Goal: Transaction & Acquisition: Subscribe to service/newsletter

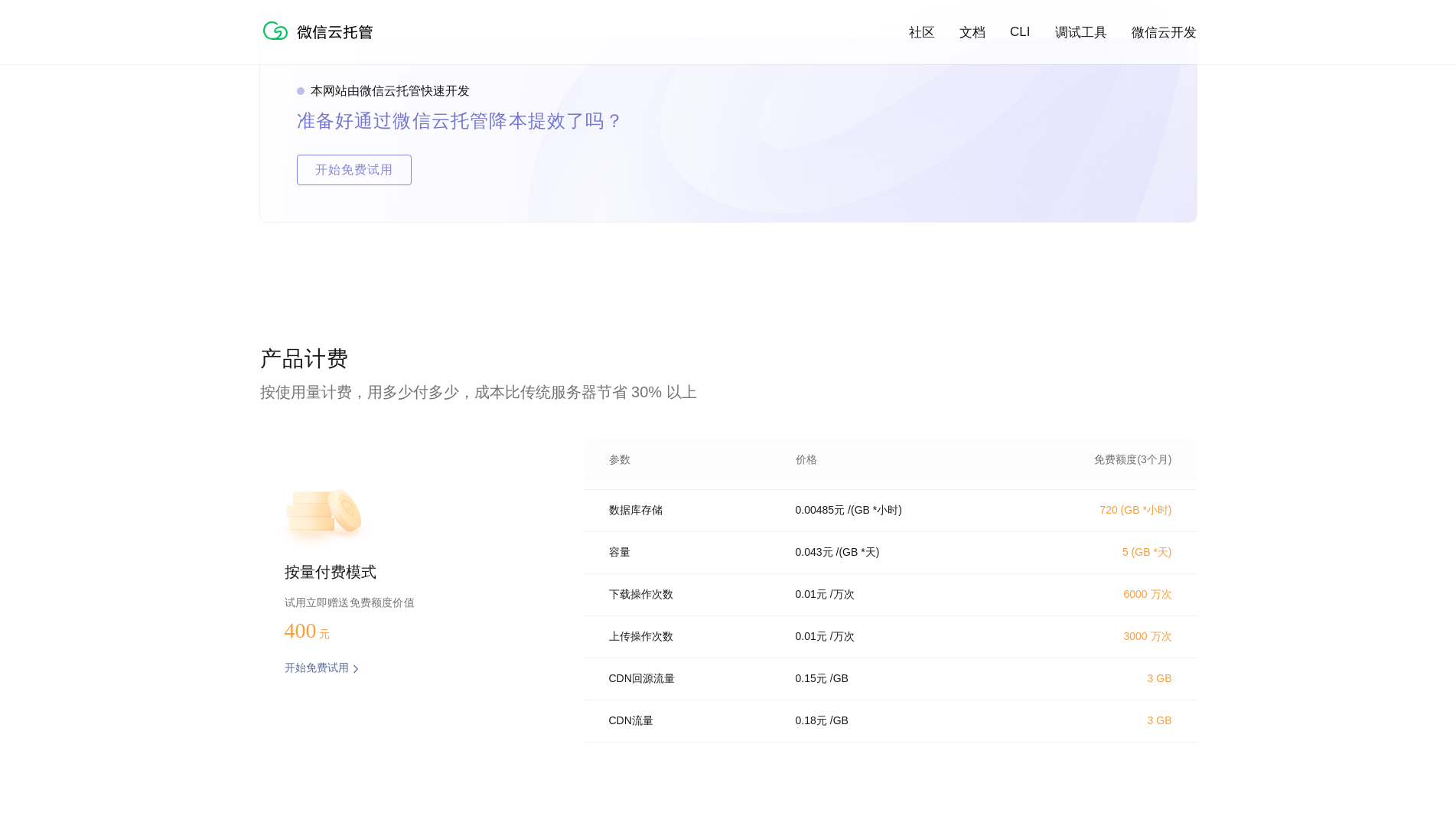
scroll to position [2677, 0]
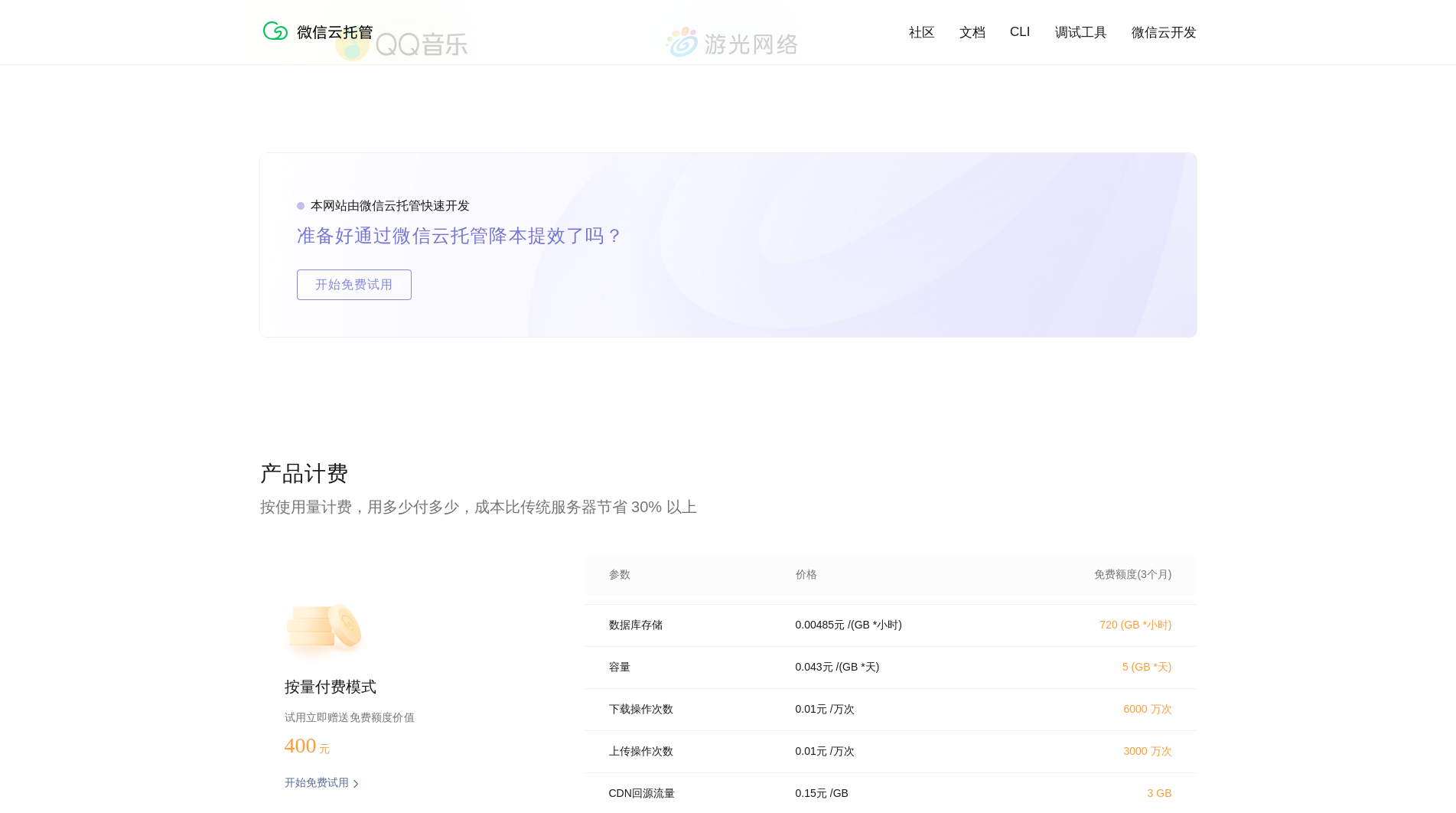
click at [971, 36] on link "文档" at bounding box center [972, 33] width 26 height 17
click at [1165, 32] on link "微信云开发" at bounding box center [1163, 33] width 65 height 17
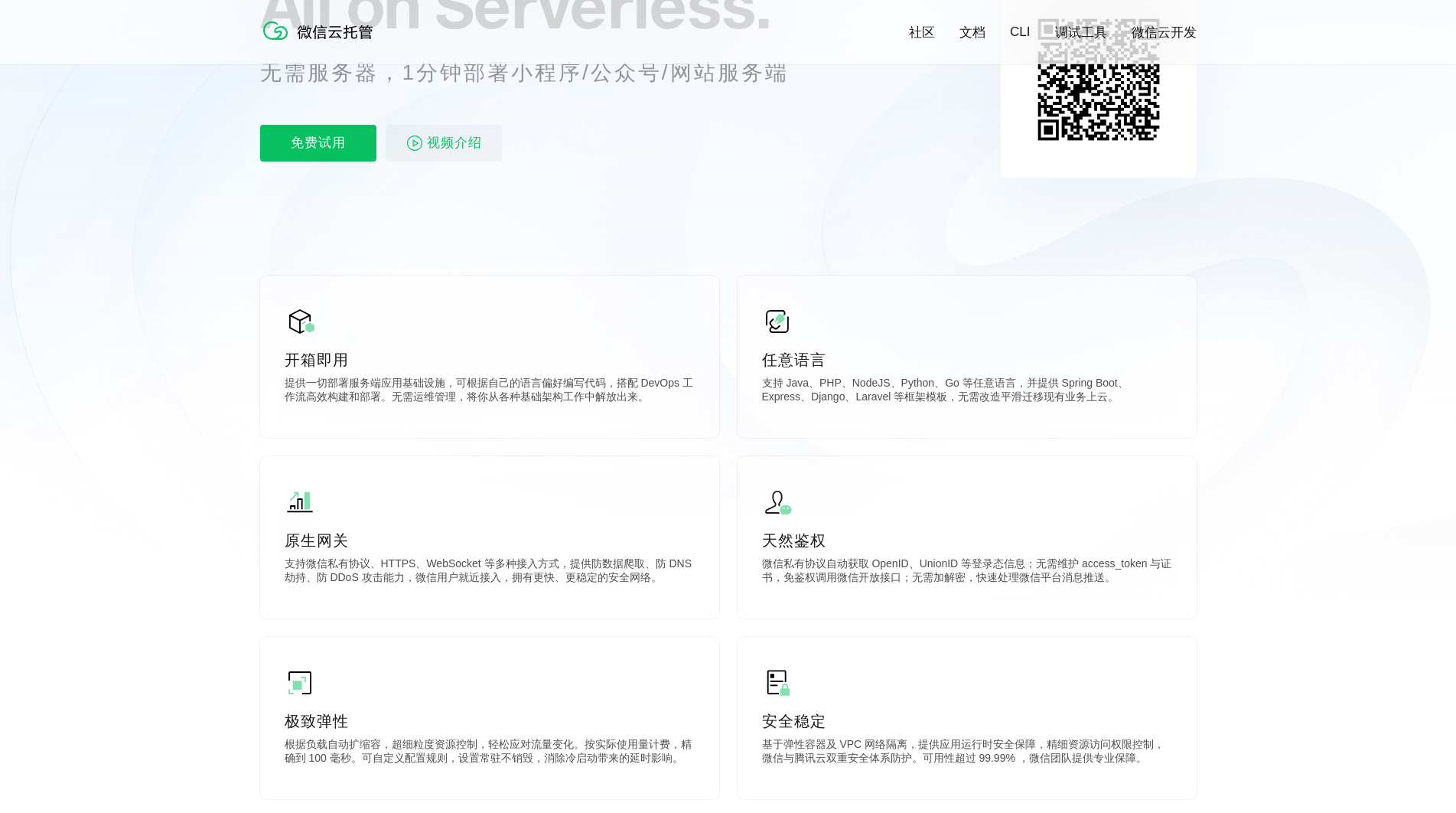
scroll to position [0, 0]
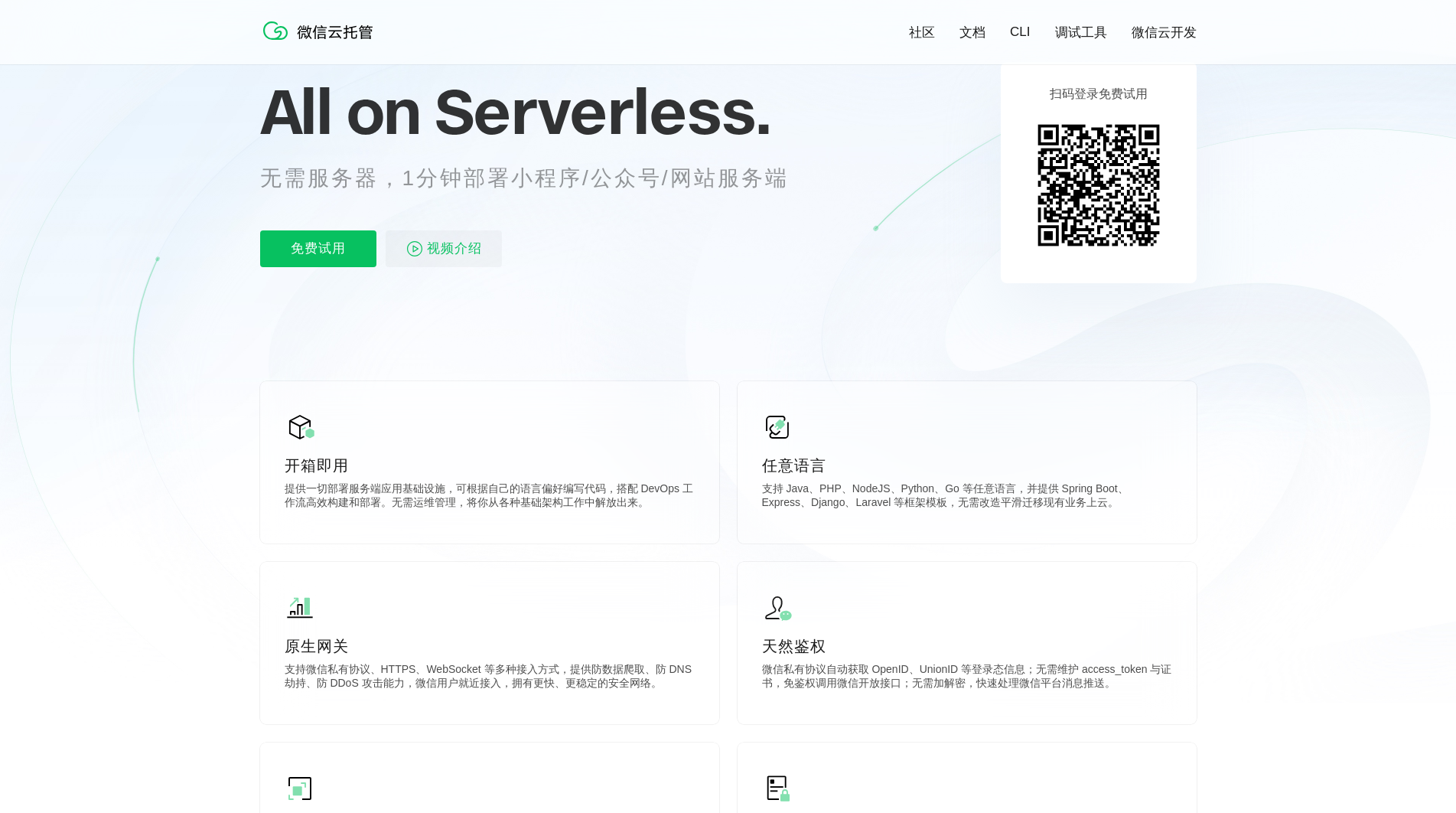
scroll to position [153, 0]
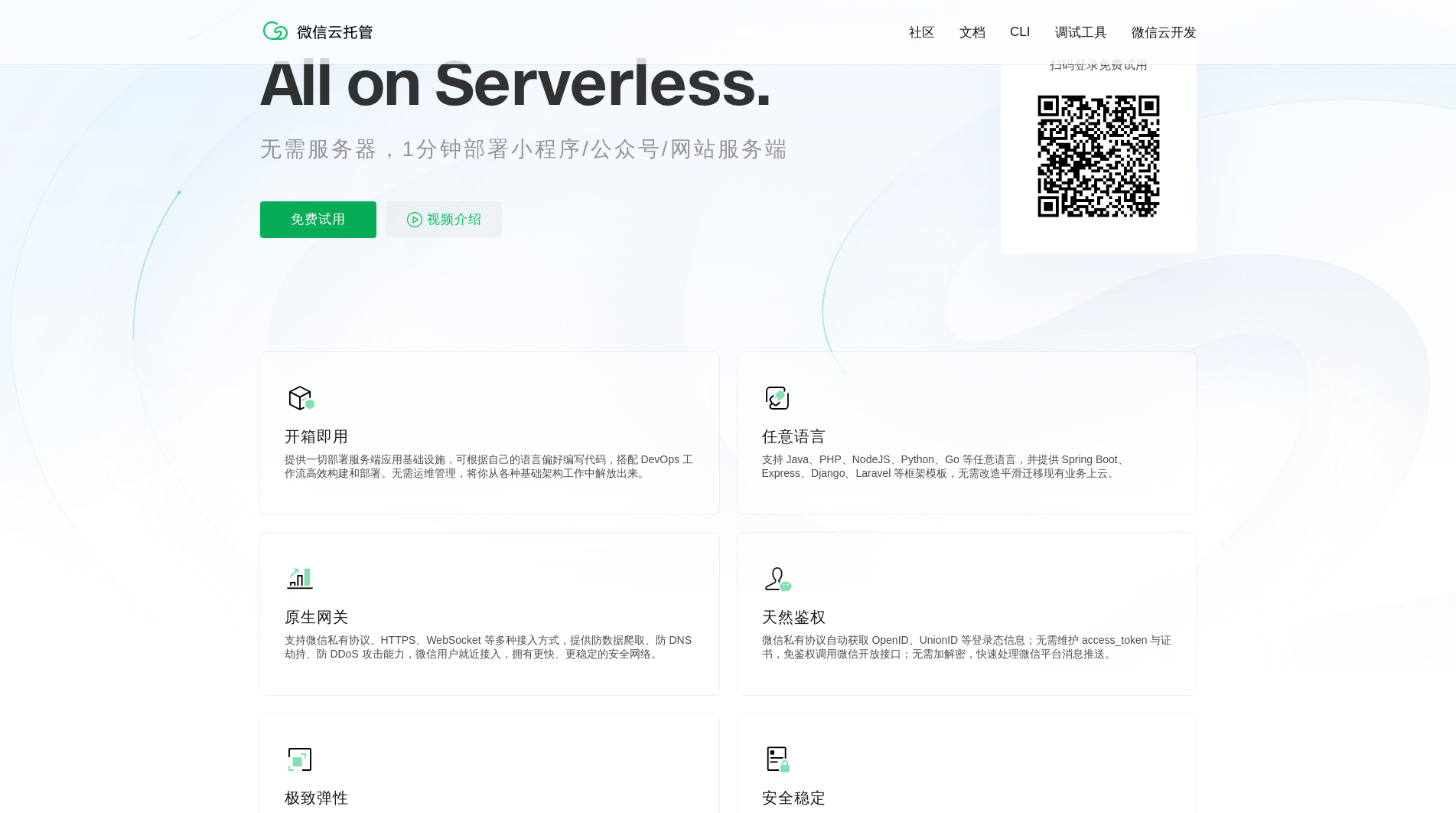
click at [313, 219] on p "免费试用" at bounding box center [318, 219] width 116 height 37
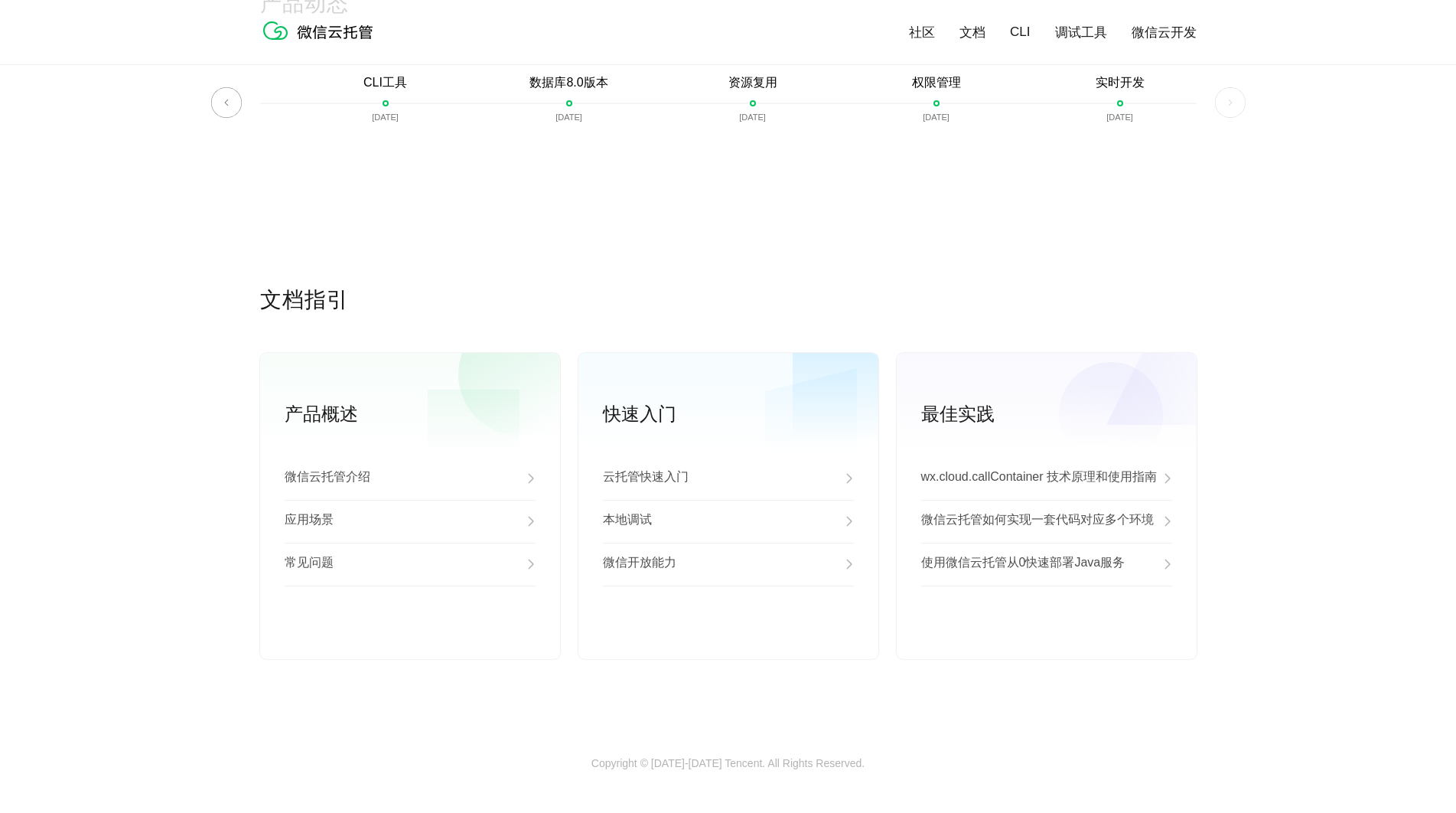
scroll to position [3672, 0]
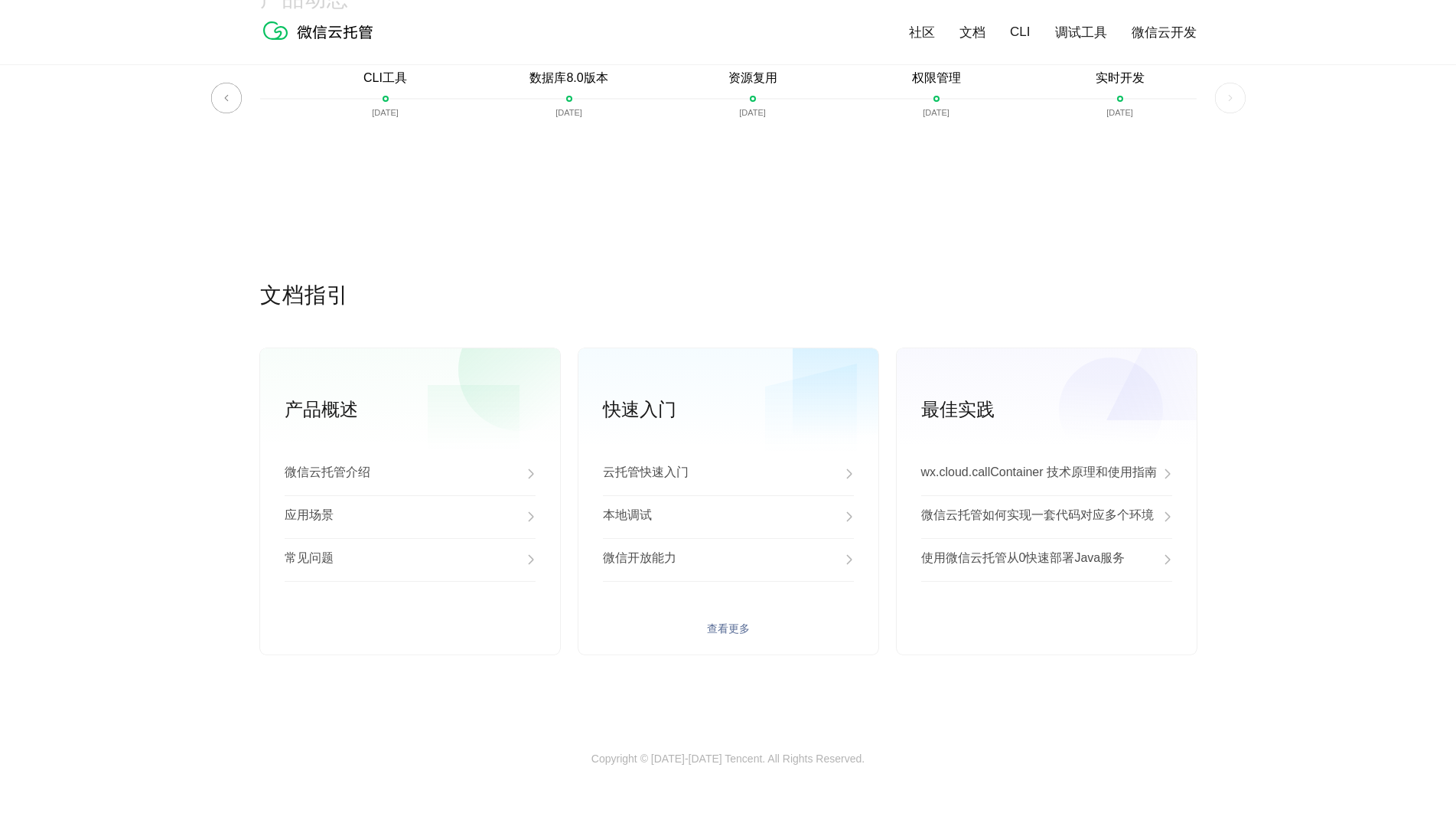
click at [737, 635] on link "查看更多" at bounding box center [728, 629] width 251 height 14
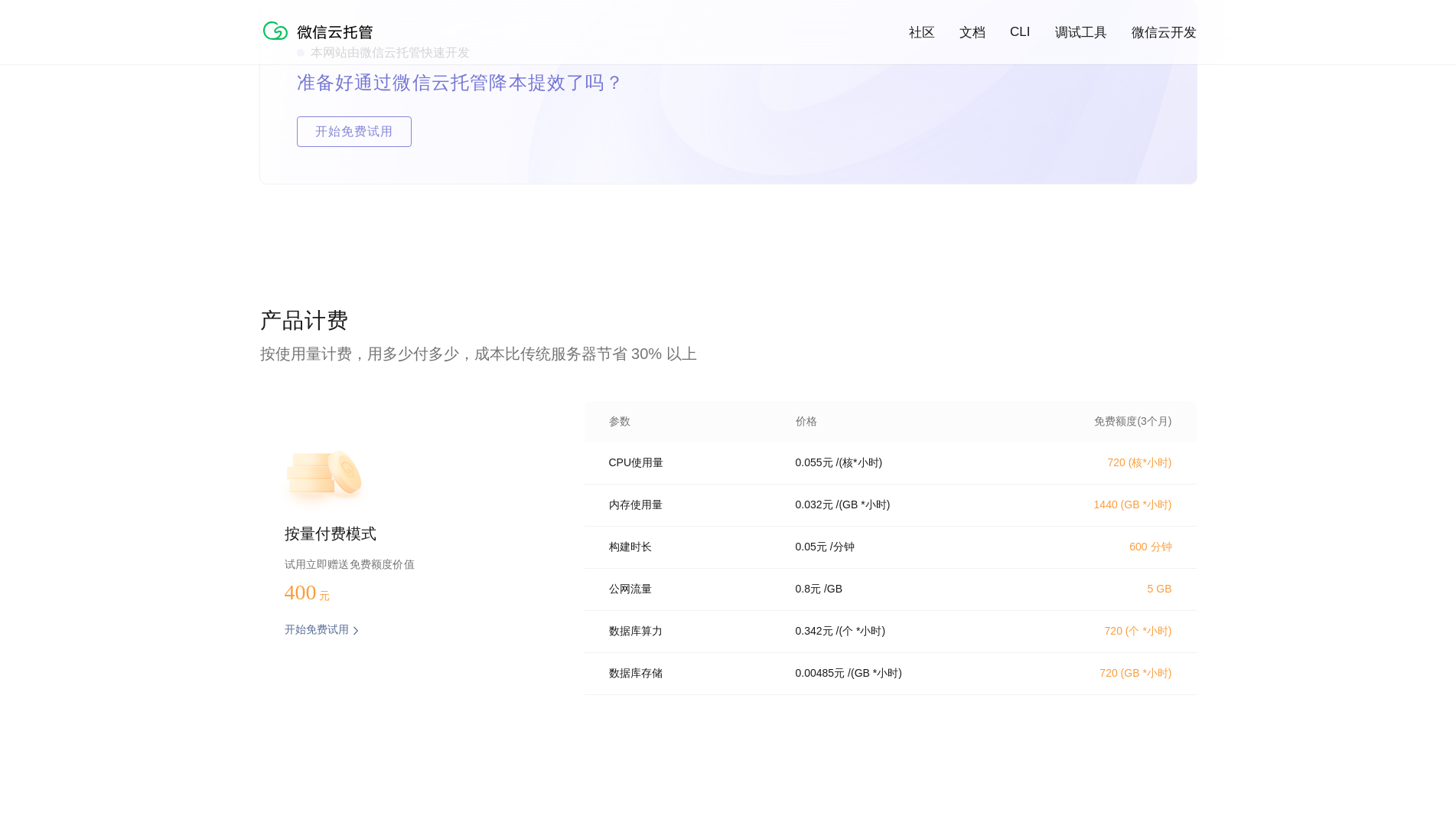
scroll to position [2755, 0]
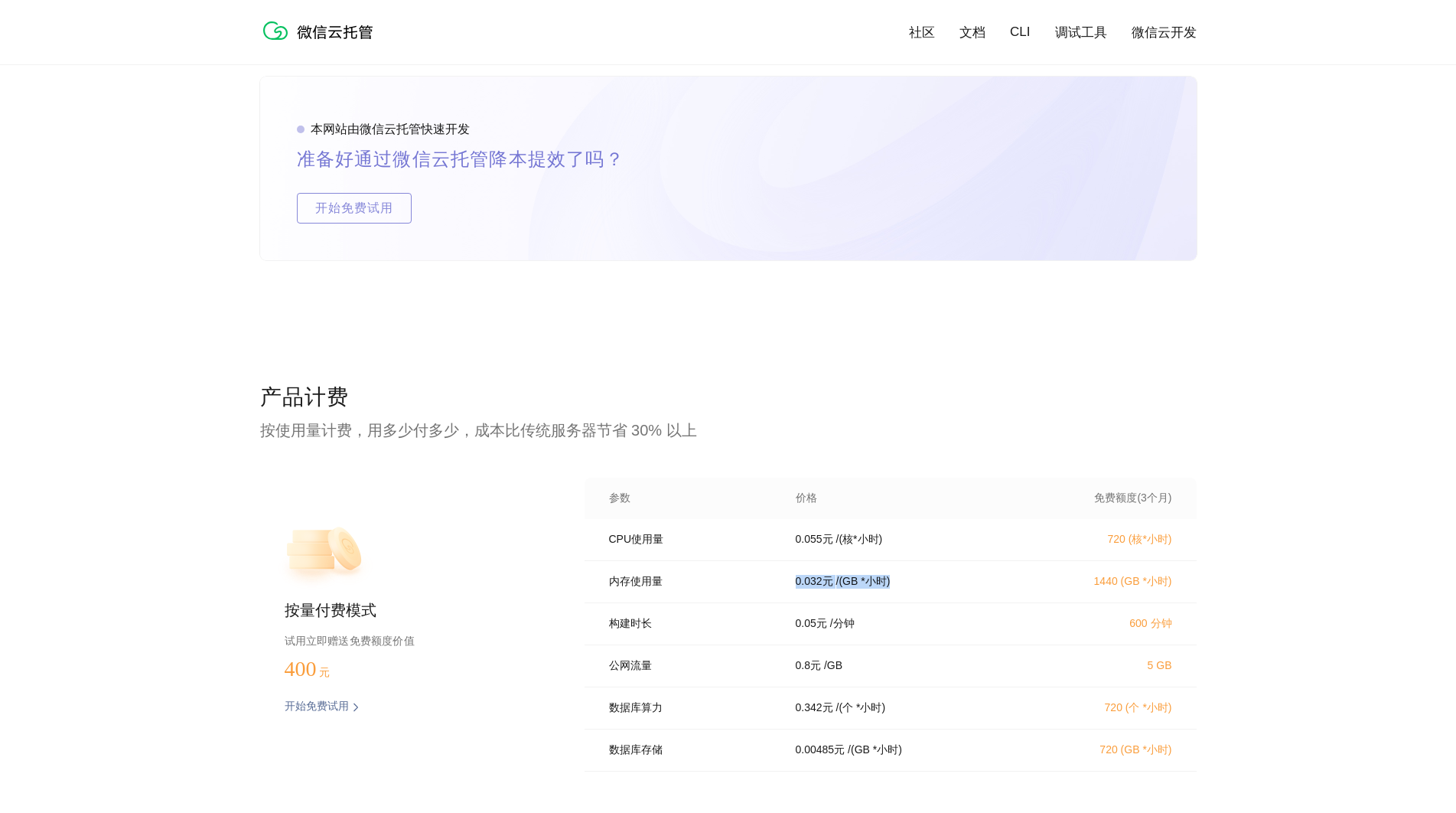
drag, startPoint x: 899, startPoint y: 583, endPoint x: 782, endPoint y: 578, distance: 117.1
click at [782, 578] on div "0.032 元 / (GB *小时)" at bounding box center [906, 581] width 257 height 14
drag, startPoint x: 909, startPoint y: 547, endPoint x: 793, endPoint y: 540, distance: 116.2
click at [793, 540] on div "CPU使用量 0.055 元 / (核*小时) 720 (核*小时)" at bounding box center [890, 540] width 612 height 42
drag, startPoint x: 901, startPoint y: 584, endPoint x: 797, endPoint y: 585, distance: 104.0
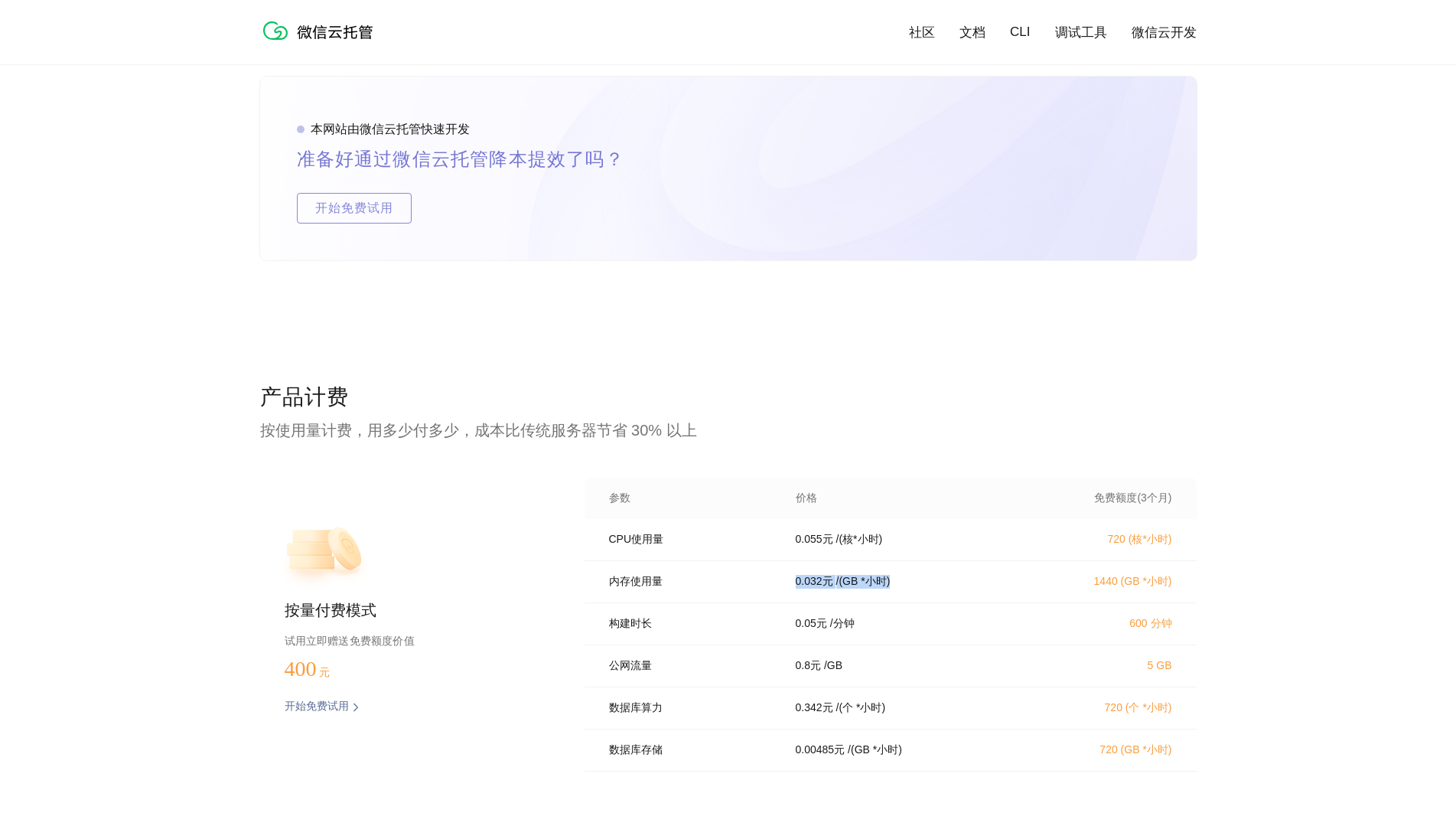
click at [797, 585] on div "0.032 元 / (GB *小时)" at bounding box center [906, 581] width 257 height 14
drag, startPoint x: 913, startPoint y: 617, endPoint x: 798, endPoint y: 629, distance: 115.6
click at [798, 629] on div "构建时长 0.05 元 / 分钟 600 分钟" at bounding box center [890, 624] width 612 height 42
click at [915, 658] on div "公网流量 0.8 元 / GB 5 GB" at bounding box center [890, 666] width 612 height 42
drag, startPoint x: 856, startPoint y: 665, endPoint x: 781, endPoint y: 676, distance: 75.8
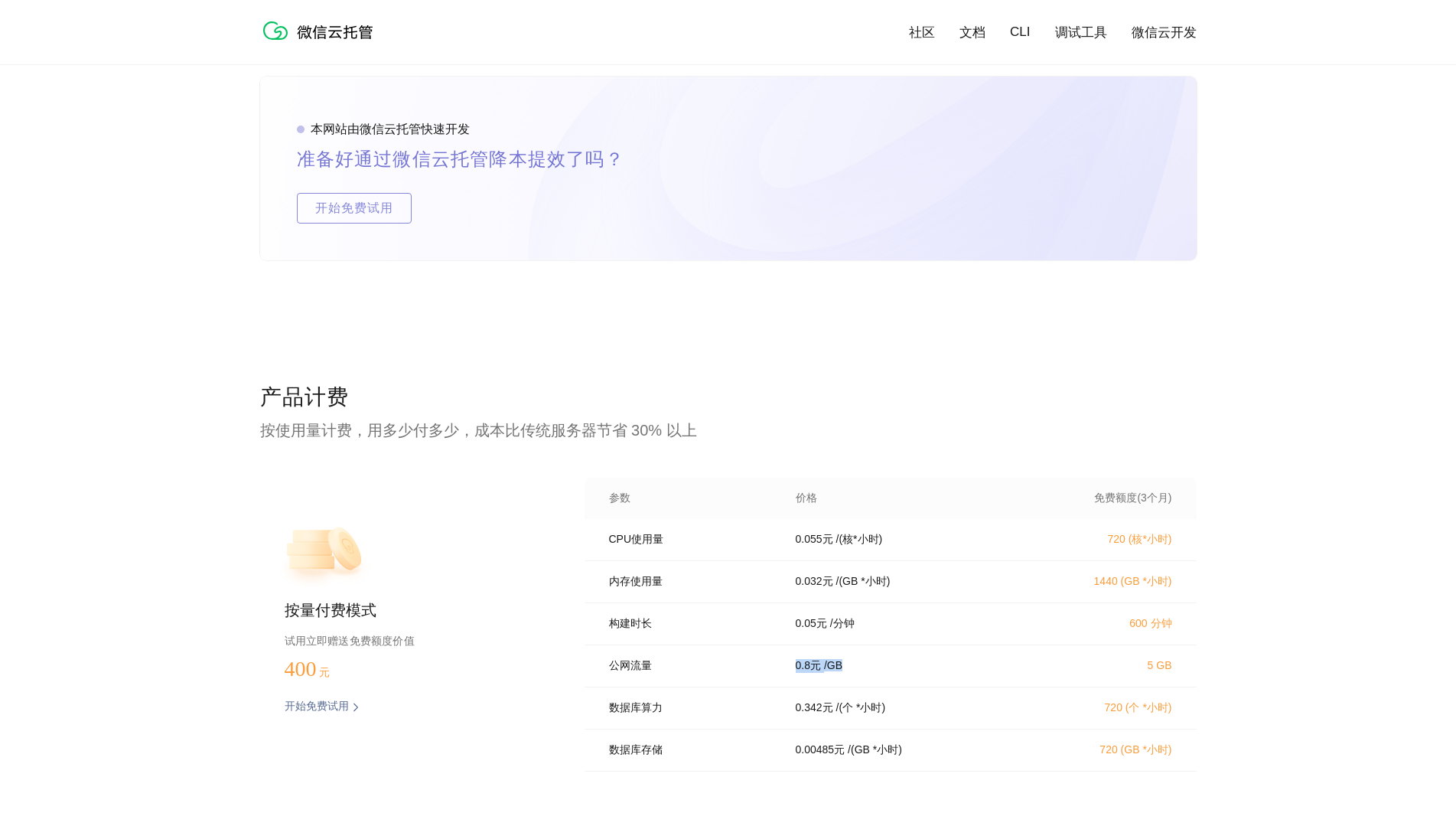
click at [781, 676] on div "公网流量 0.8 元 / GB 5 GB" at bounding box center [890, 666] width 612 height 42
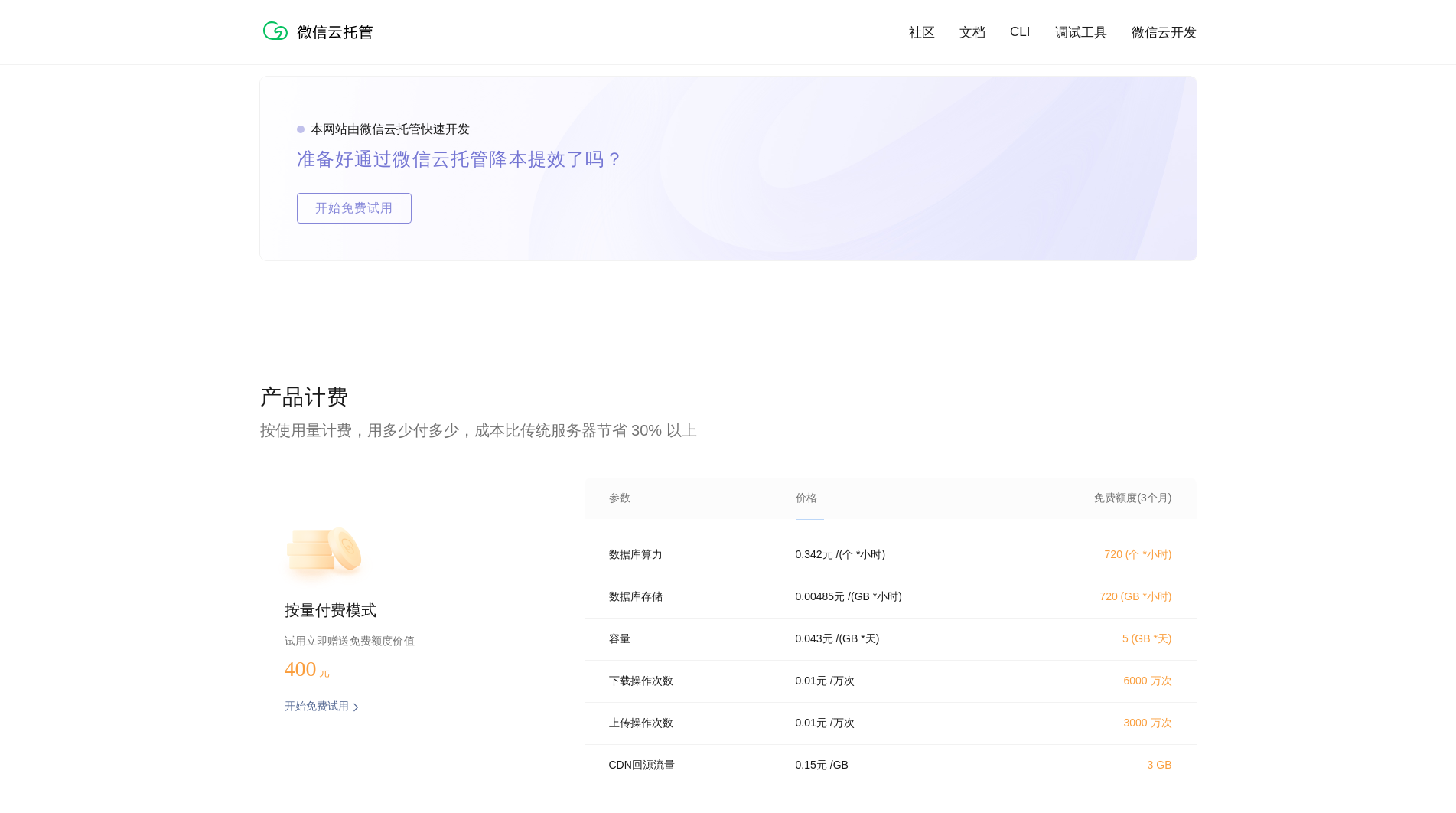
scroll to position [210, 0]
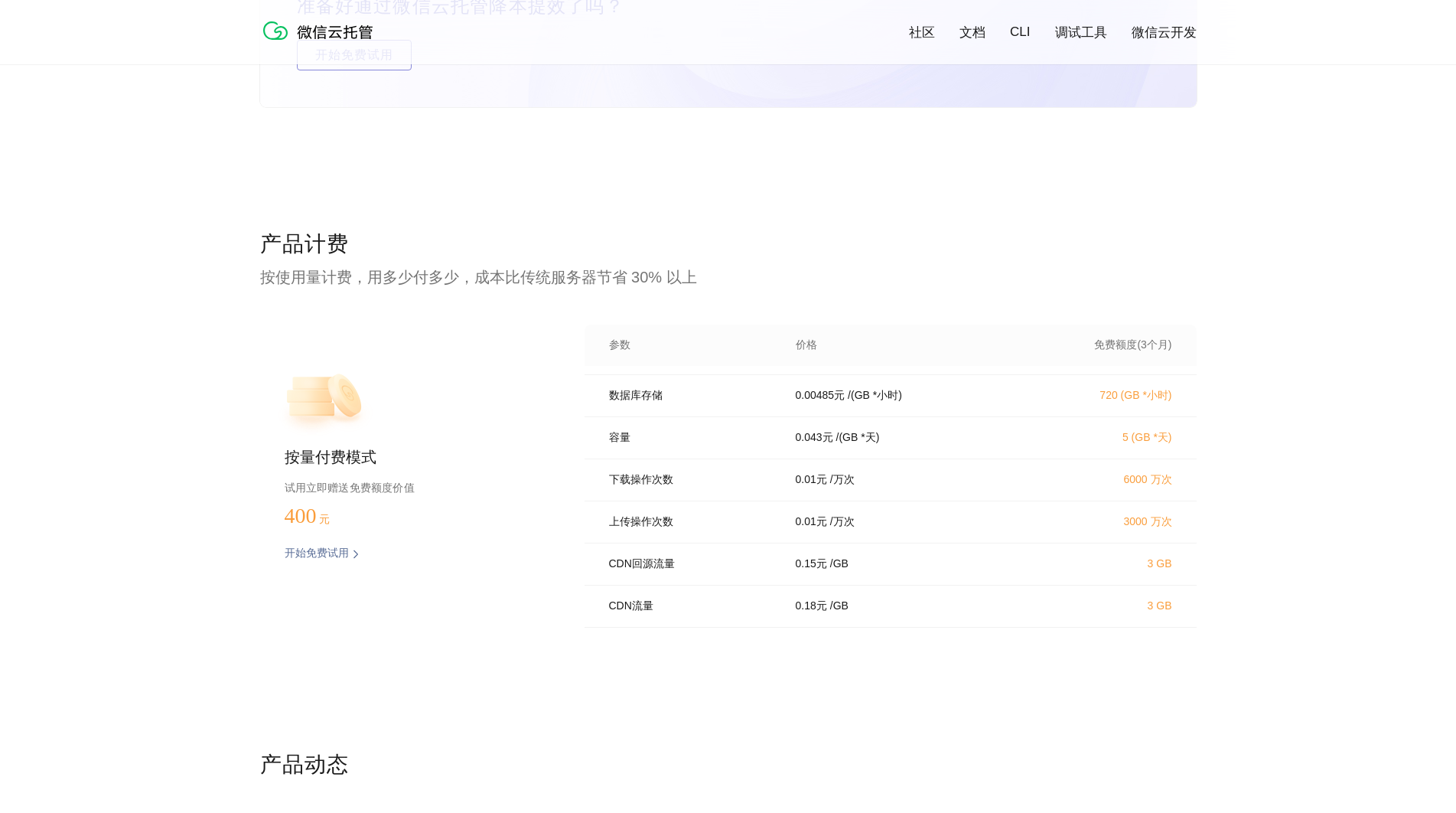
click at [743, 696] on div "产品计费 按使用量计费，用多少付多少，成本比传统服务器节省 30% 以上 按量付费模式 试用立即赠送免费额度价值 400 元 开始免费试用 预估费用 参数 价…" at bounding box center [728, 490] width 937 height 520
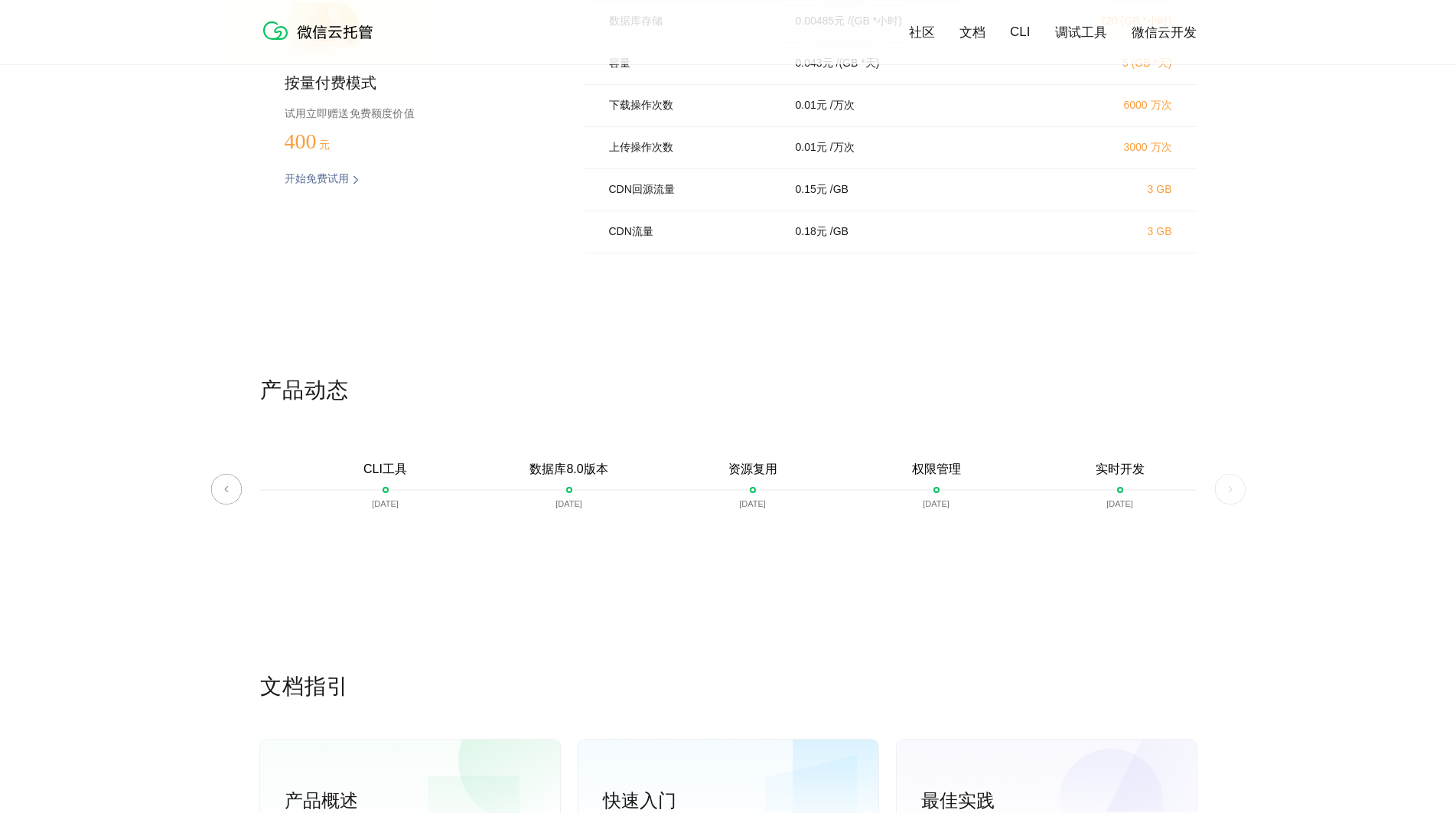
scroll to position [3290, 0]
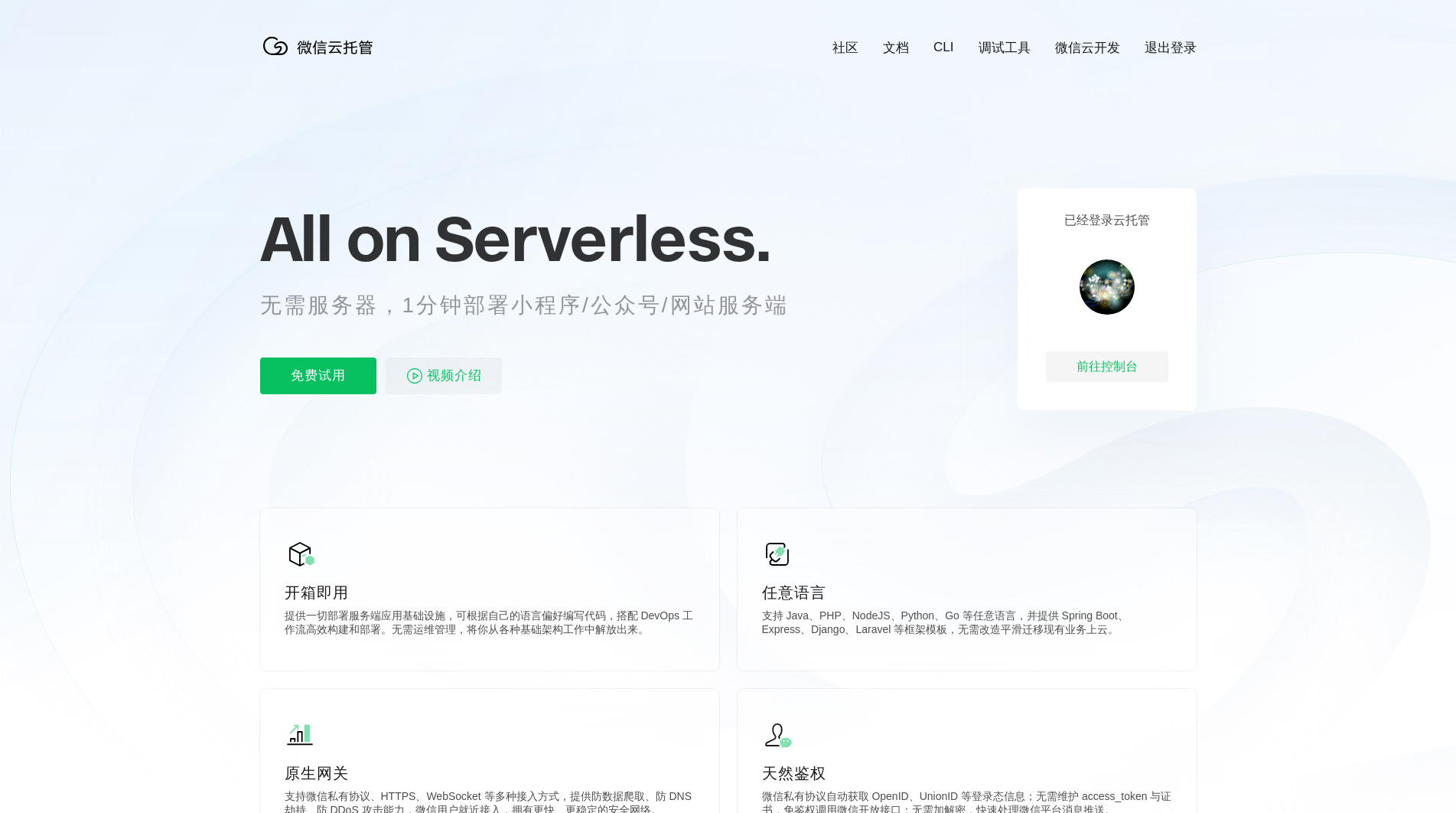
scroll to position [0, 2721]
click at [905, 52] on link "文档" at bounding box center [895, 47] width 26 height 17
click at [285, 372] on p "免费试用" at bounding box center [318, 376] width 116 height 37
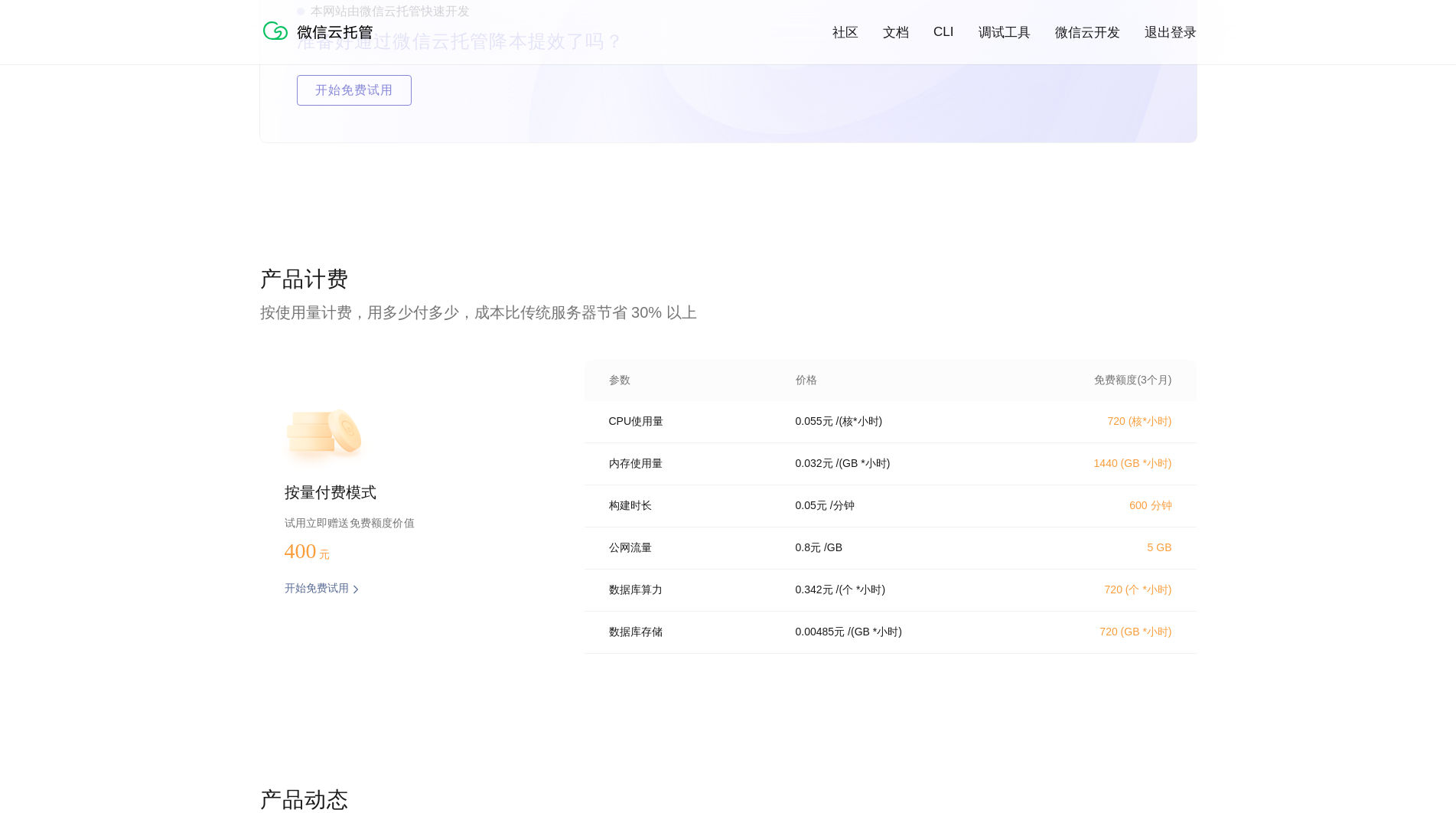
scroll to position [2907, 0]
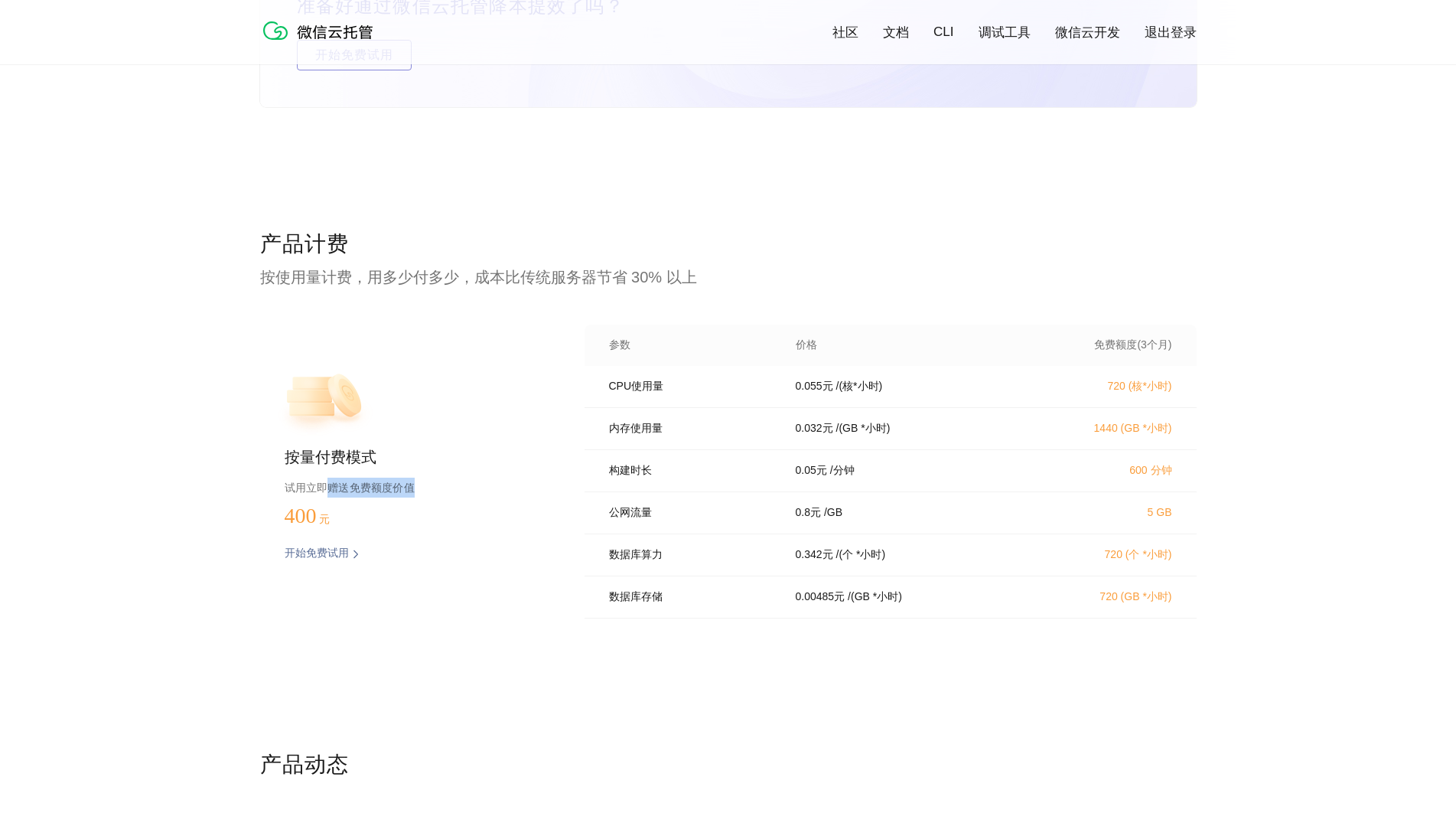
drag, startPoint x: 326, startPoint y: 485, endPoint x: 442, endPoint y: 478, distance: 116.2
click at [442, 478] on p "试用立即赠送免费额度价值" at bounding box center [410, 487] width 251 height 20
click at [436, 442] on div "按量付费模式 试用立即赠送免费额度价值 400 元 开始免费试用 预估费用" at bounding box center [397, 476] width 275 height 303
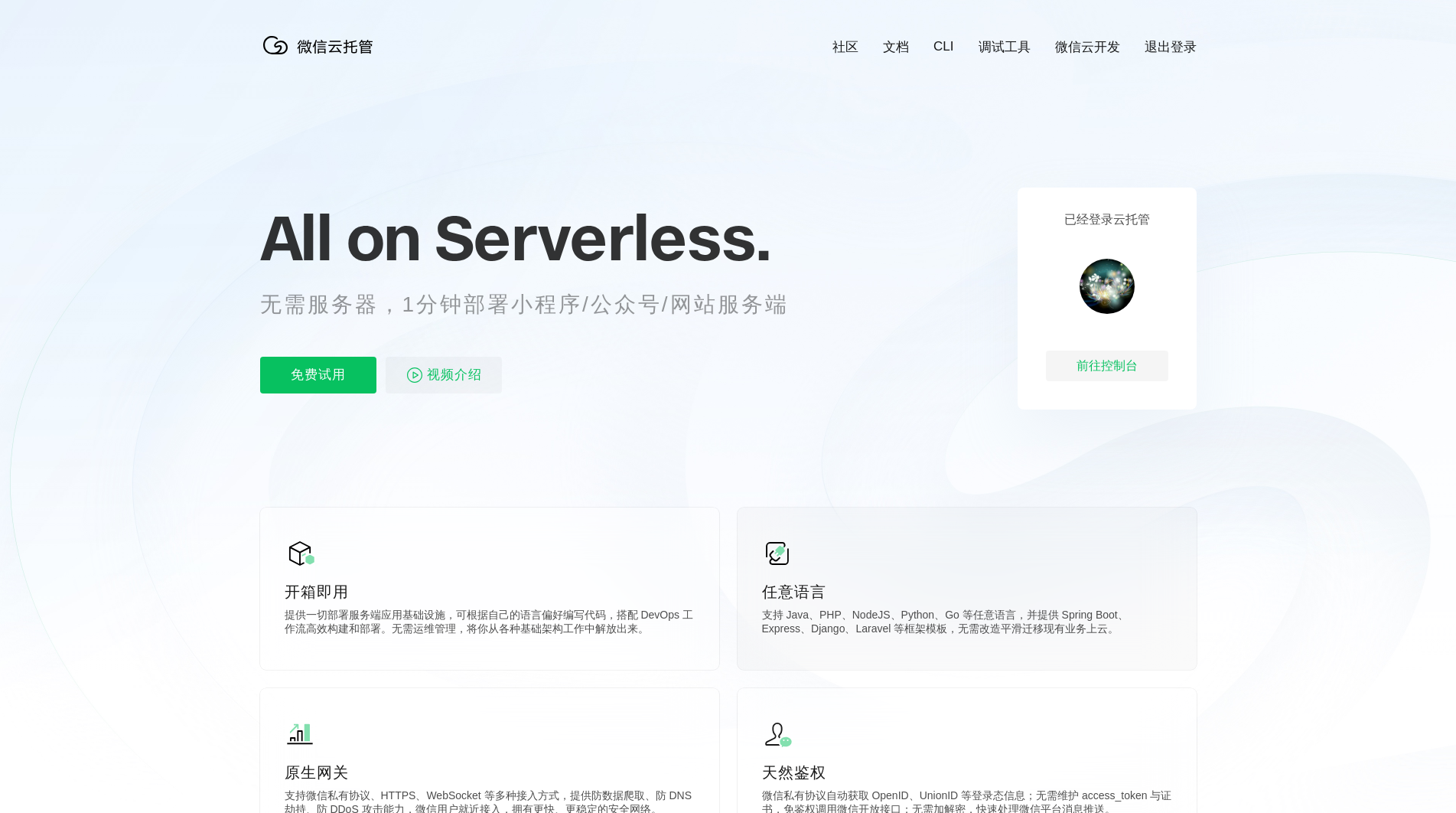
scroll to position [0, 0]
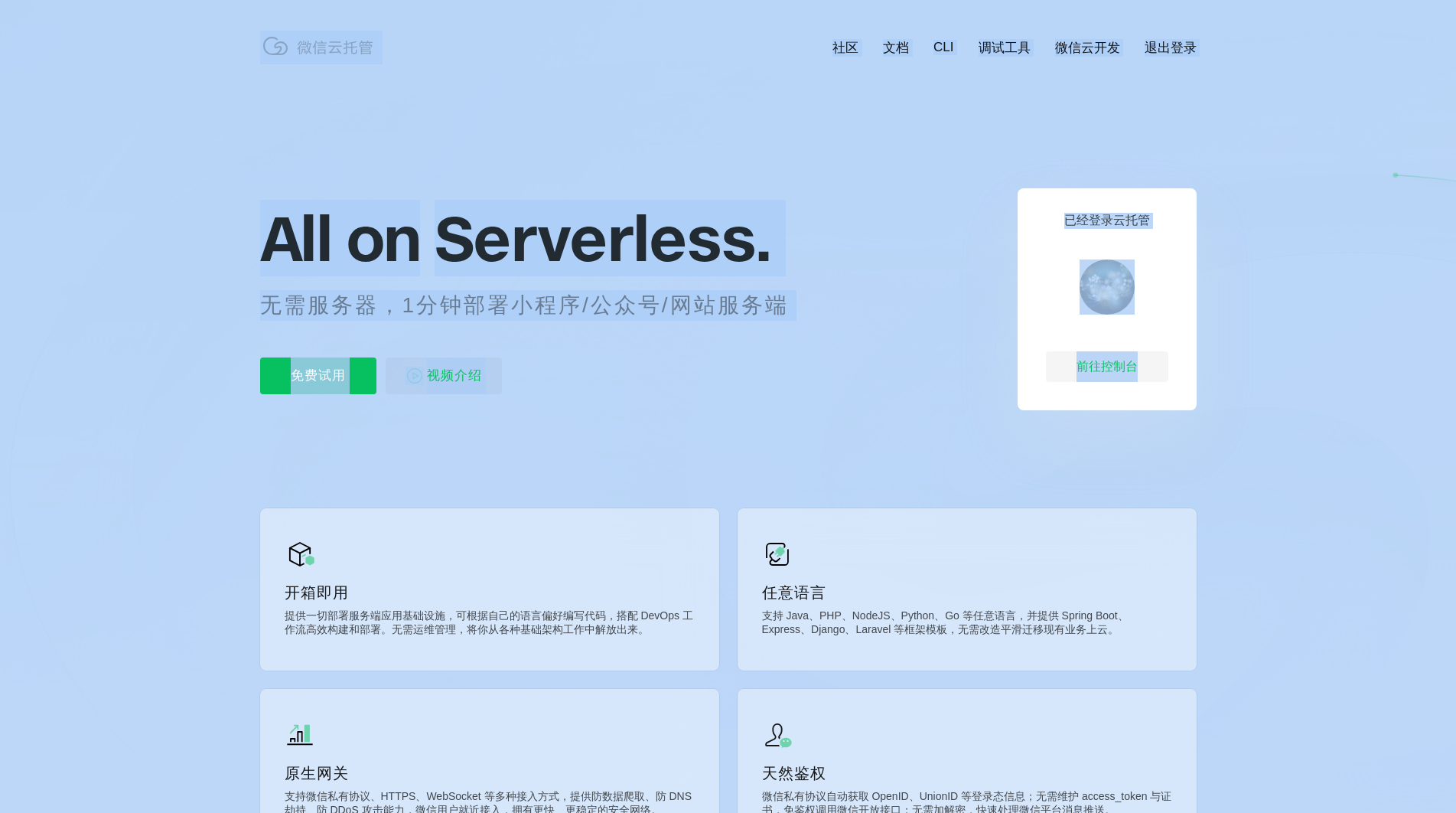
drag, startPoint x: 1134, startPoint y: 371, endPoint x: 1249, endPoint y: 147, distance: 251.8
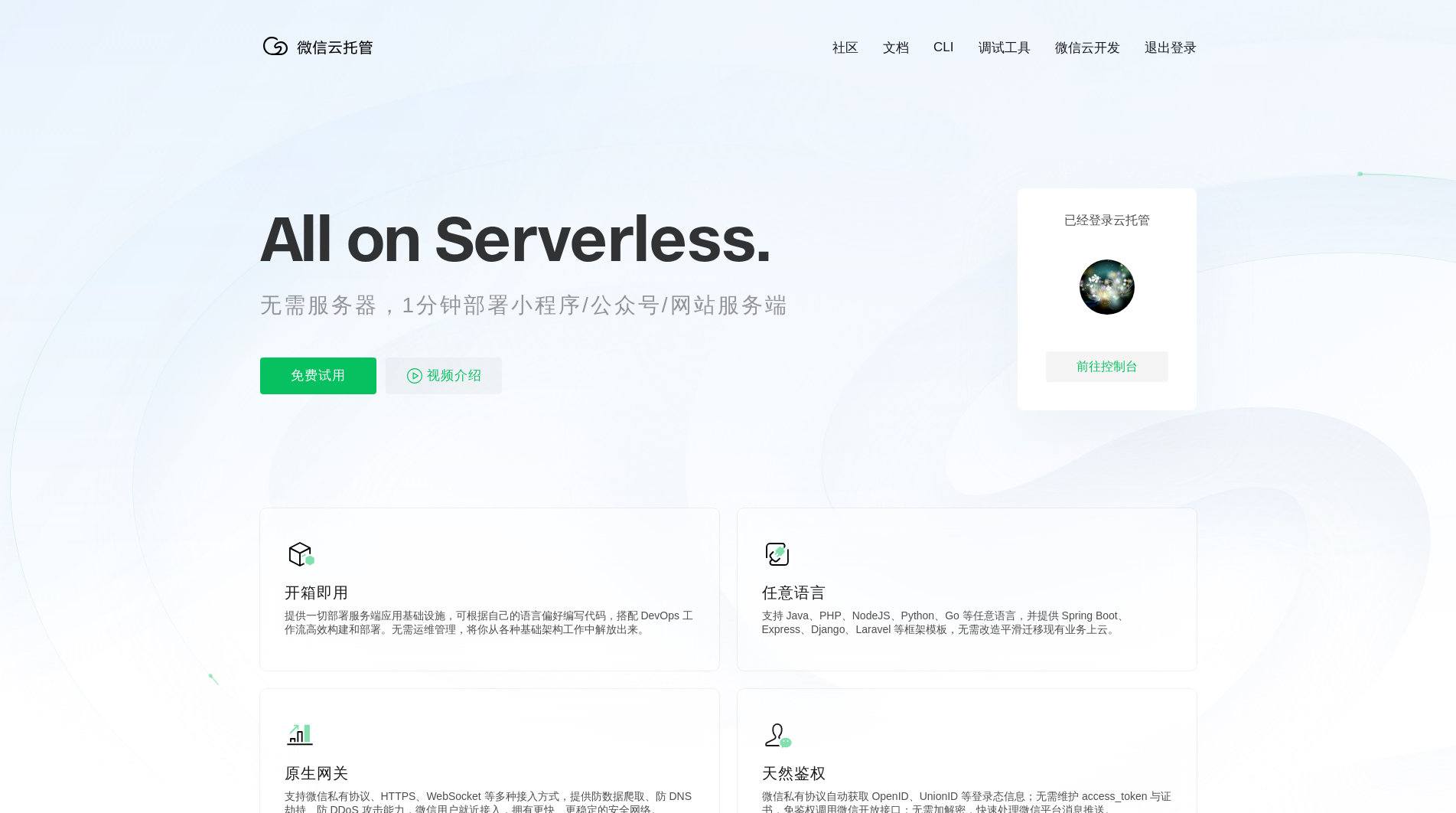
click at [1191, 79] on icon at bounding box center [728, 413] width 1469 height 827
click at [1172, 52] on link "退出登录" at bounding box center [1170, 47] width 52 height 17
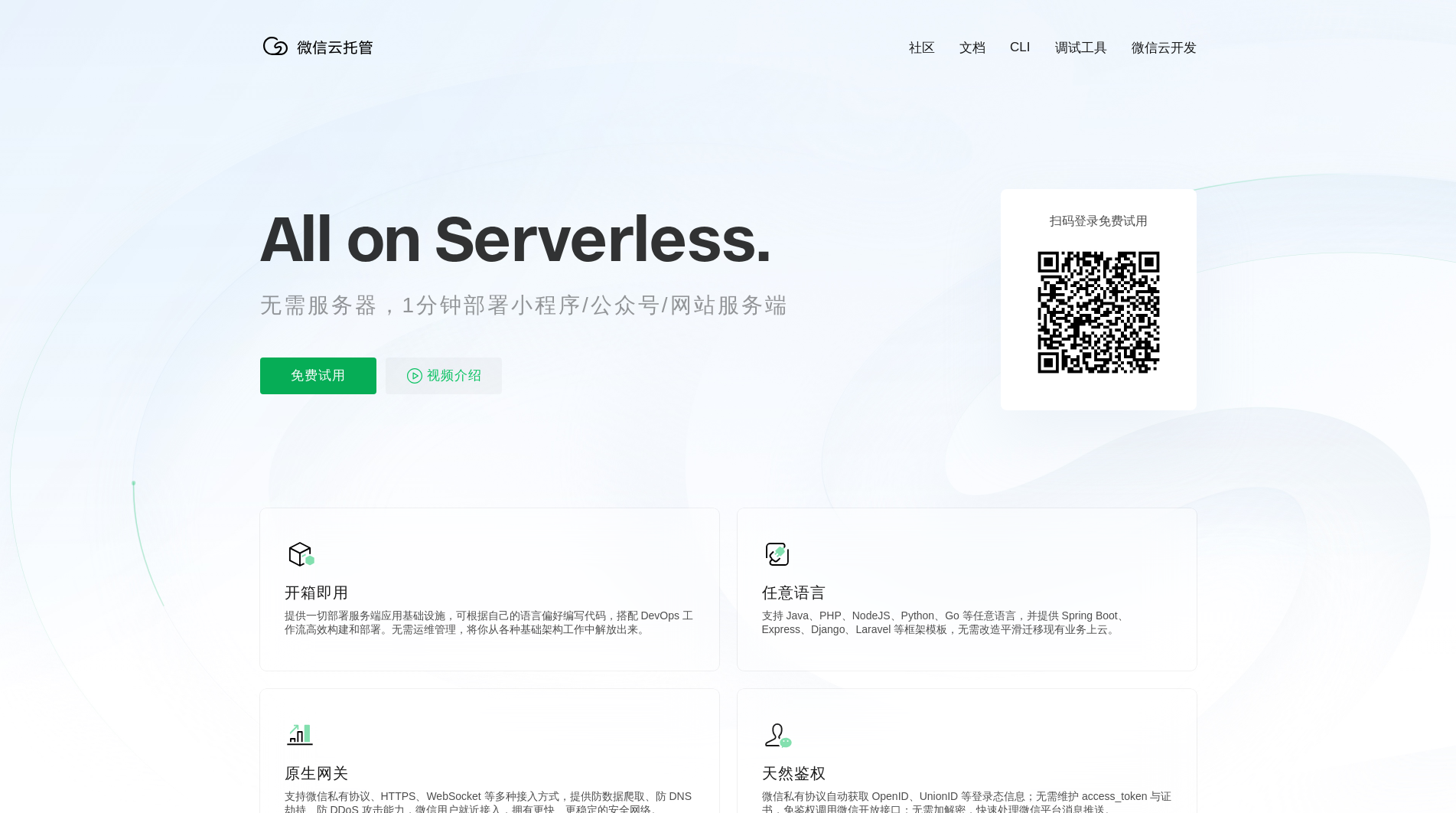
click at [302, 377] on p "免费试用" at bounding box center [318, 376] width 116 height 37
